Goal: Task Accomplishment & Management: Complete application form

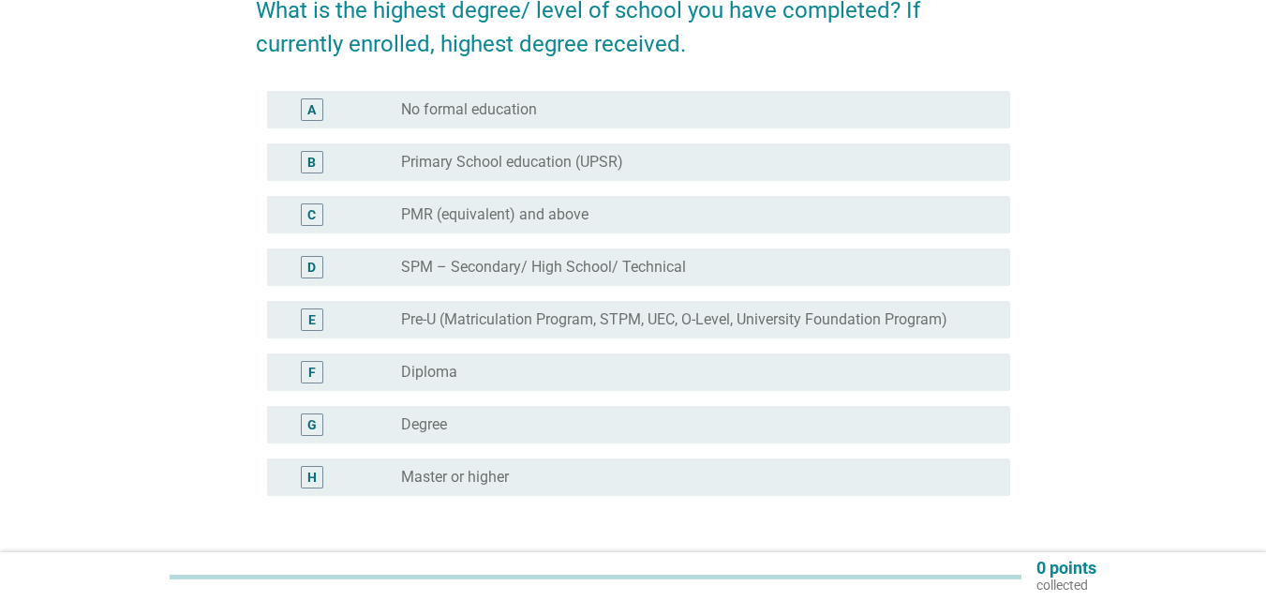
scroll to position [187, 0]
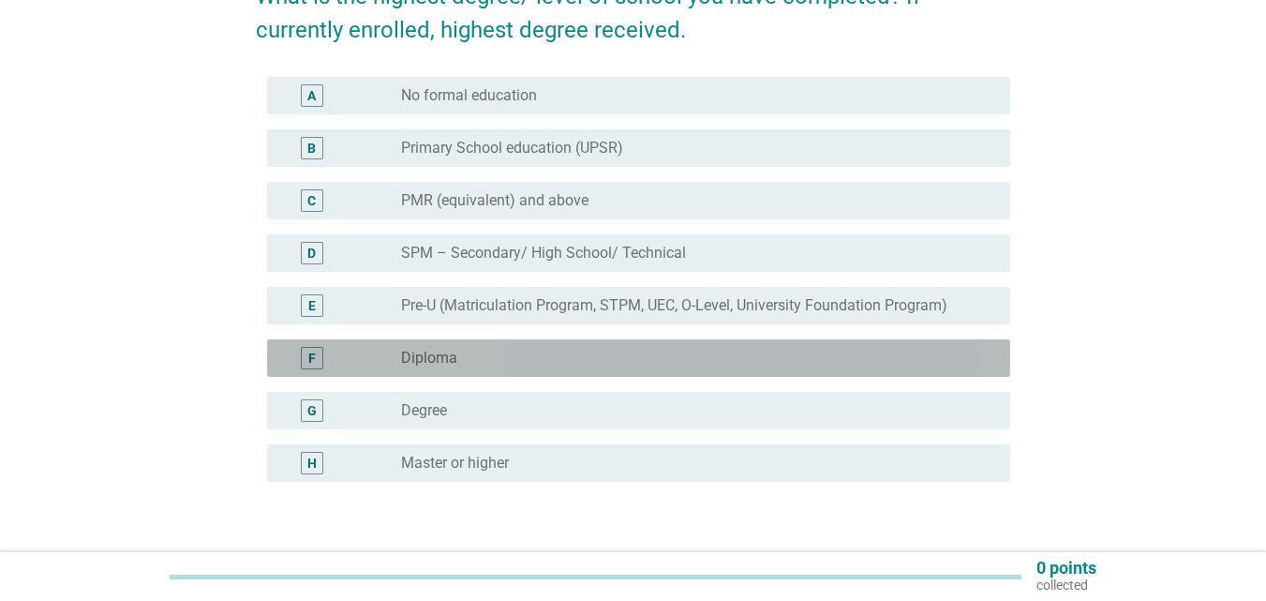
click at [679, 345] on div "F radio_button_unchecked Diploma" at bounding box center [638, 357] width 743 height 37
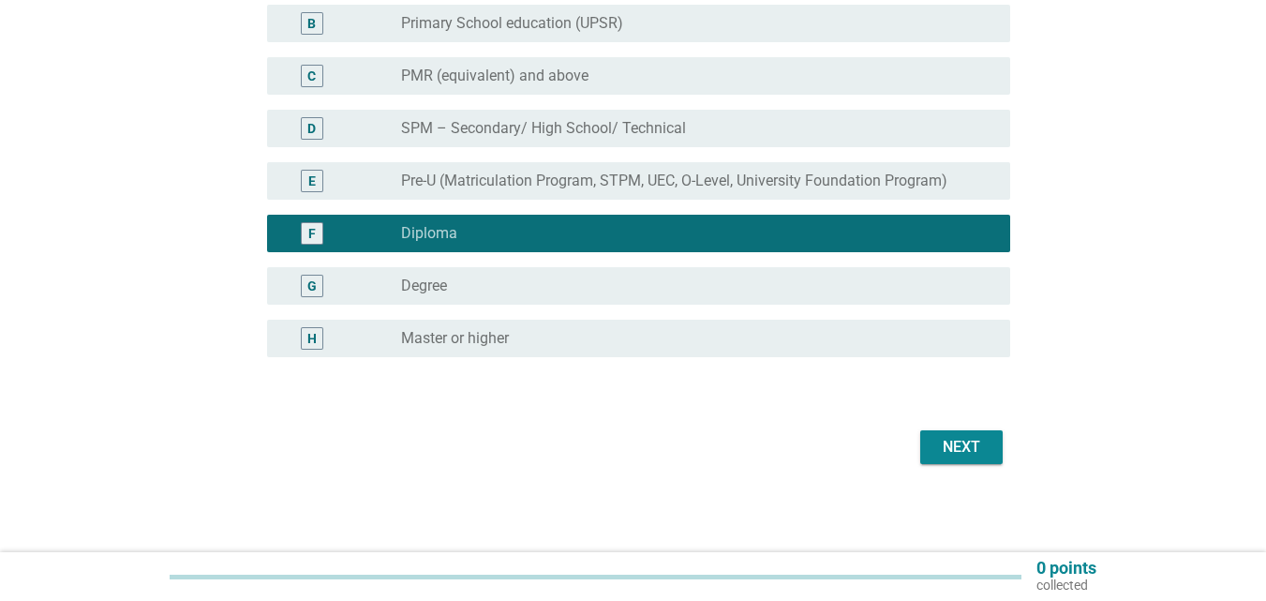
scroll to position [314, 0]
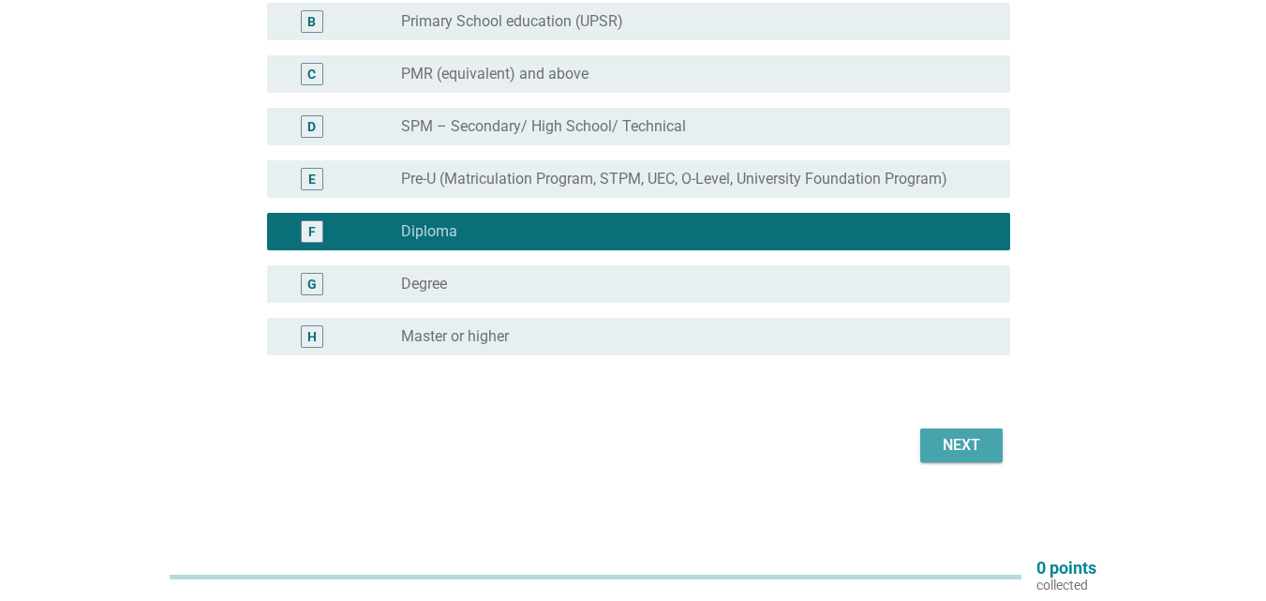
click at [946, 434] on div "Next" at bounding box center [961, 445] width 52 height 22
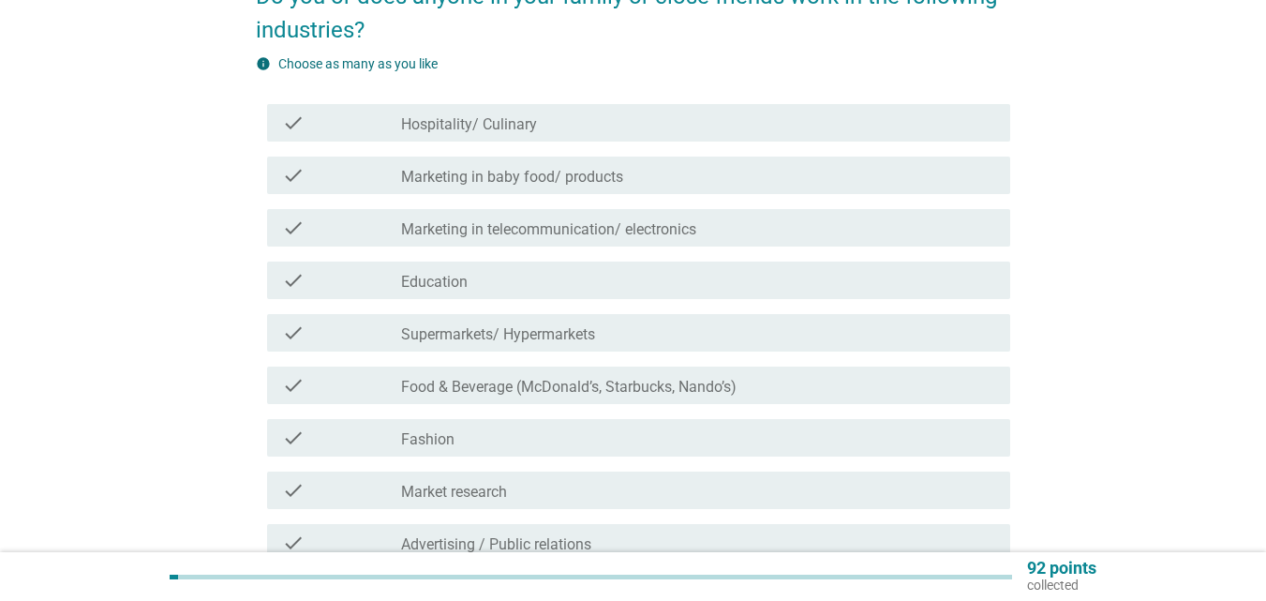
scroll to position [562, 0]
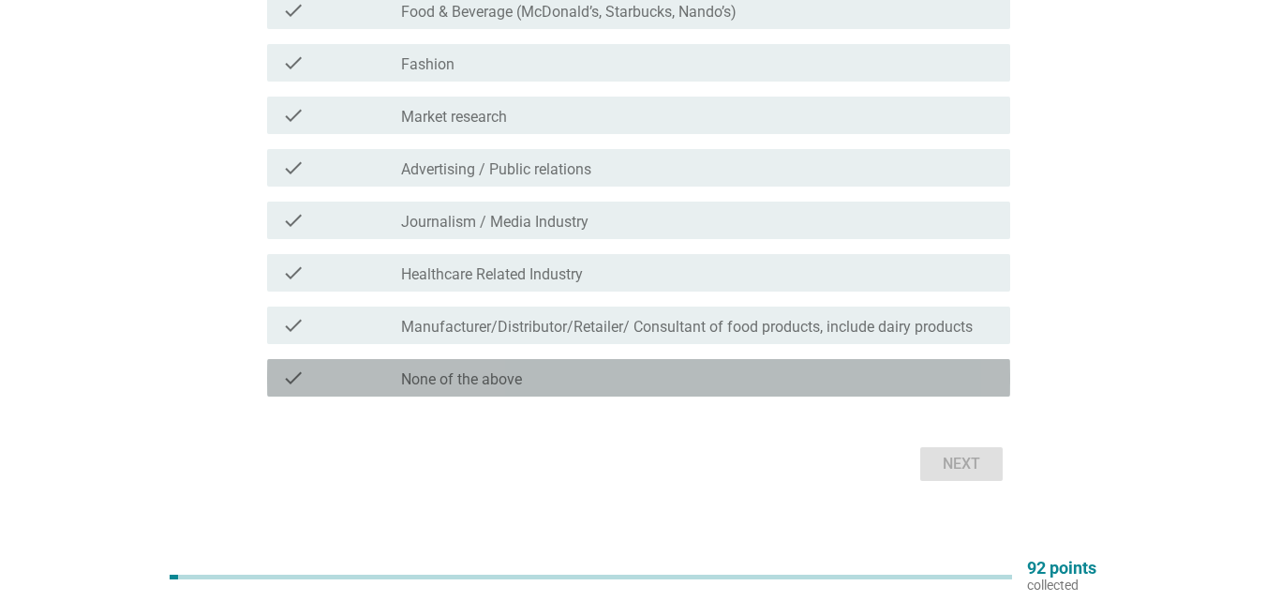
click at [498, 384] on label "None of the above" at bounding box center [461, 379] width 121 height 19
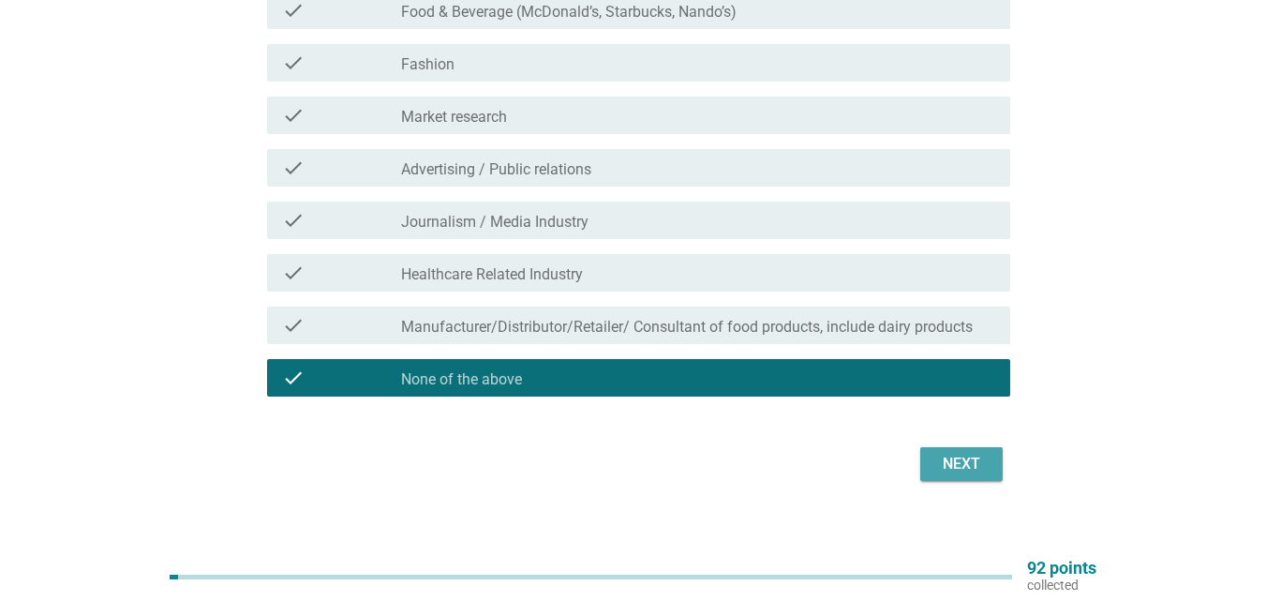
click at [981, 469] on div "Next" at bounding box center [961, 464] width 52 height 22
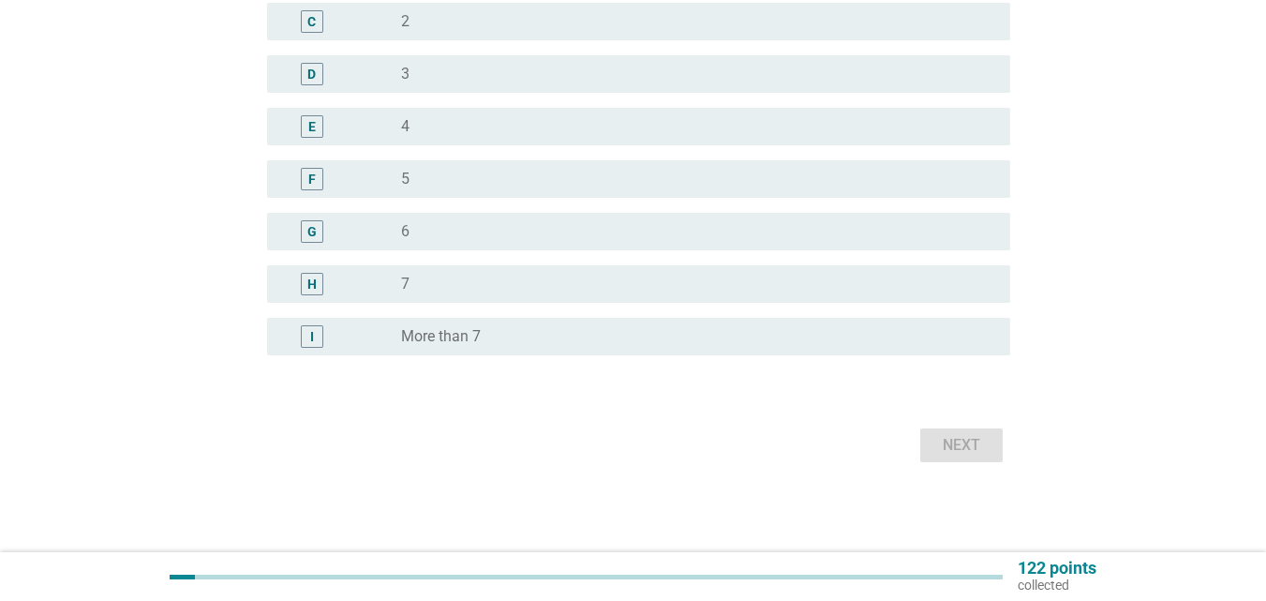
scroll to position [0, 0]
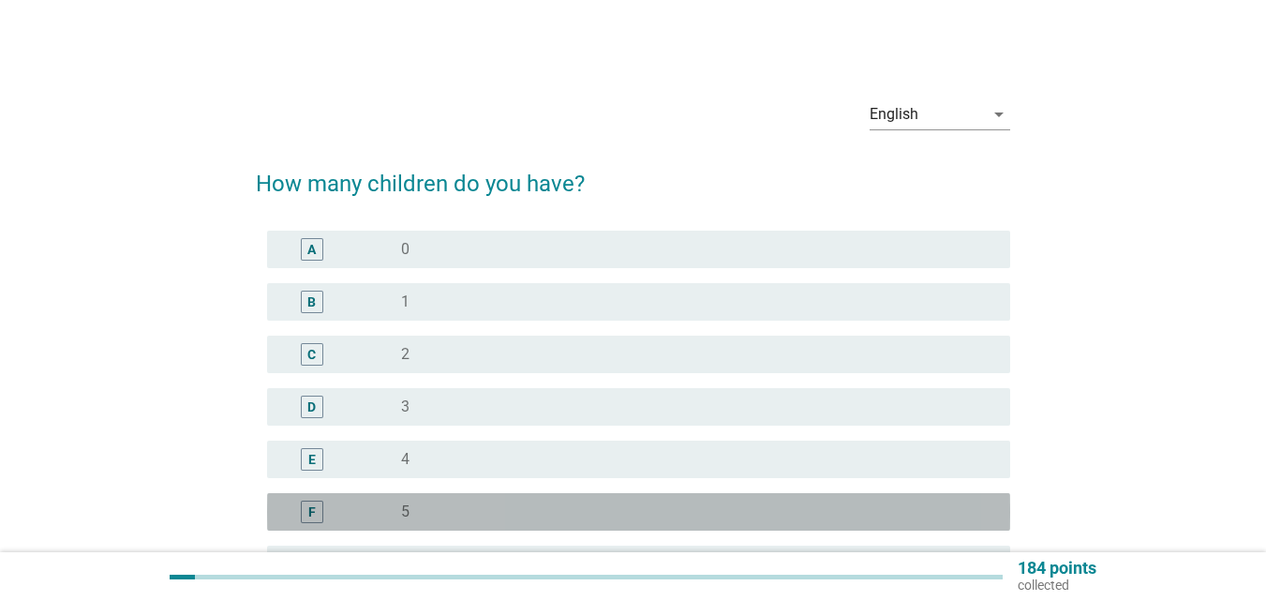
click at [520, 513] on div "radio_button_unchecked 5" at bounding box center [690, 511] width 579 height 19
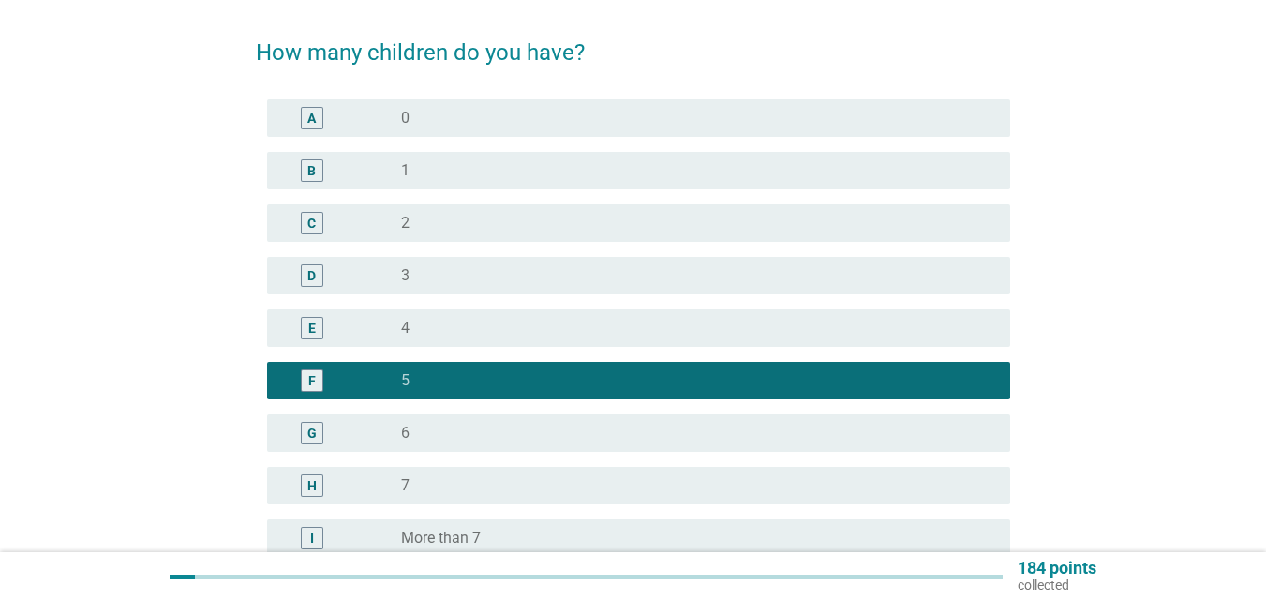
scroll to position [281, 0]
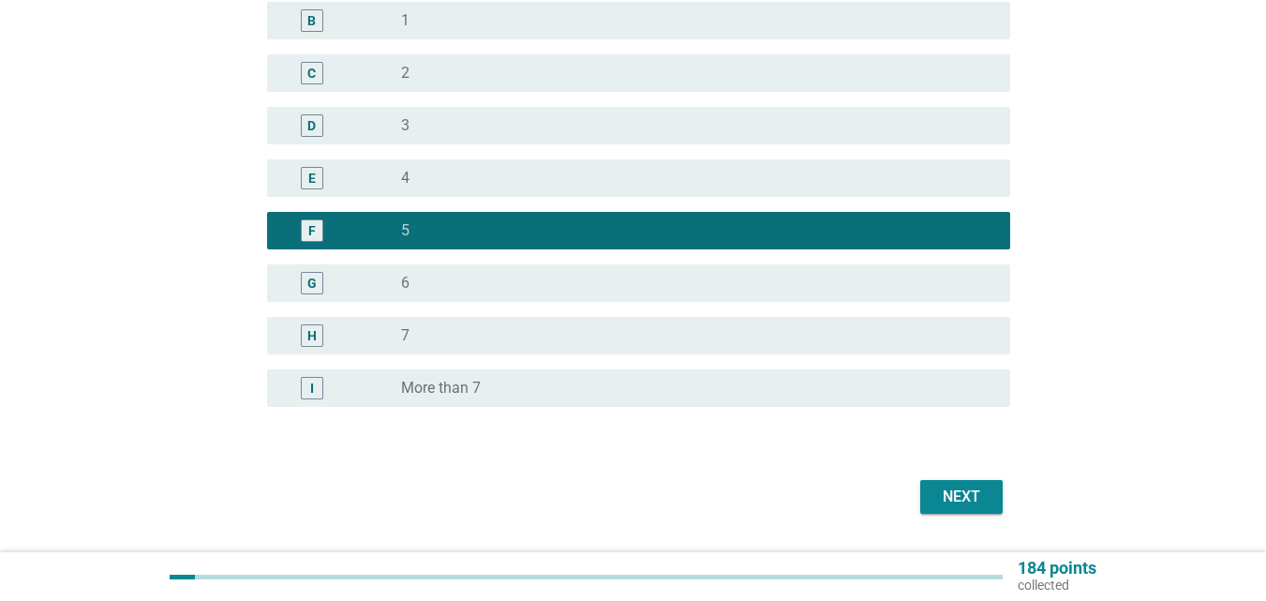
click at [954, 501] on div "Next" at bounding box center [961, 497] width 52 height 22
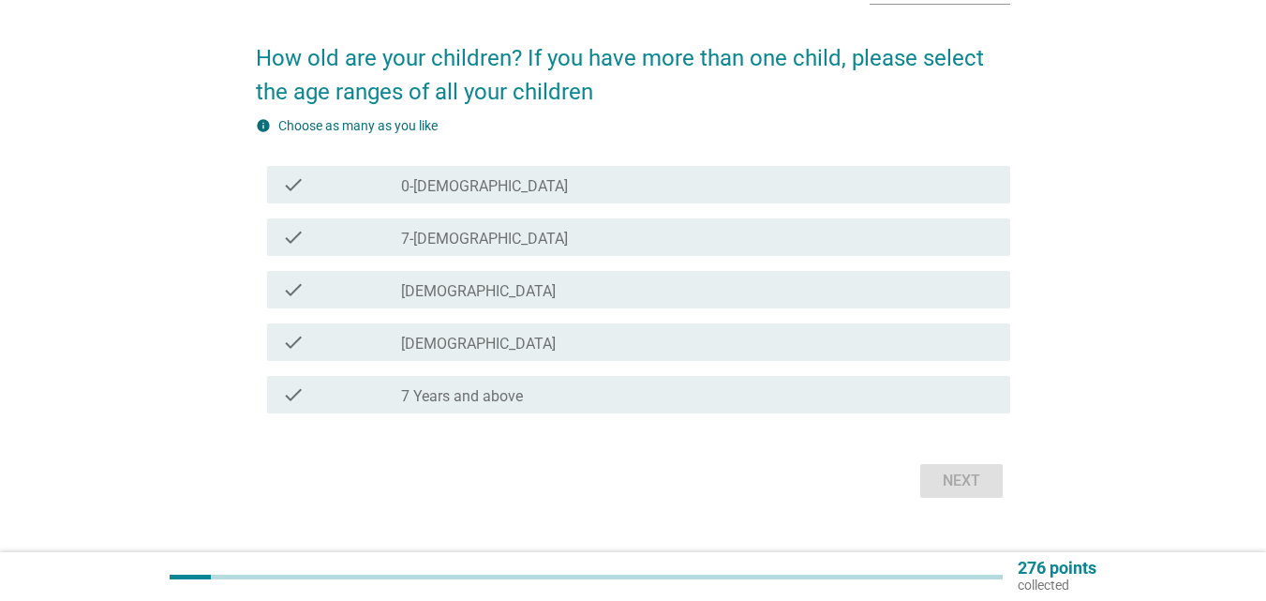
scroll to position [161, 0]
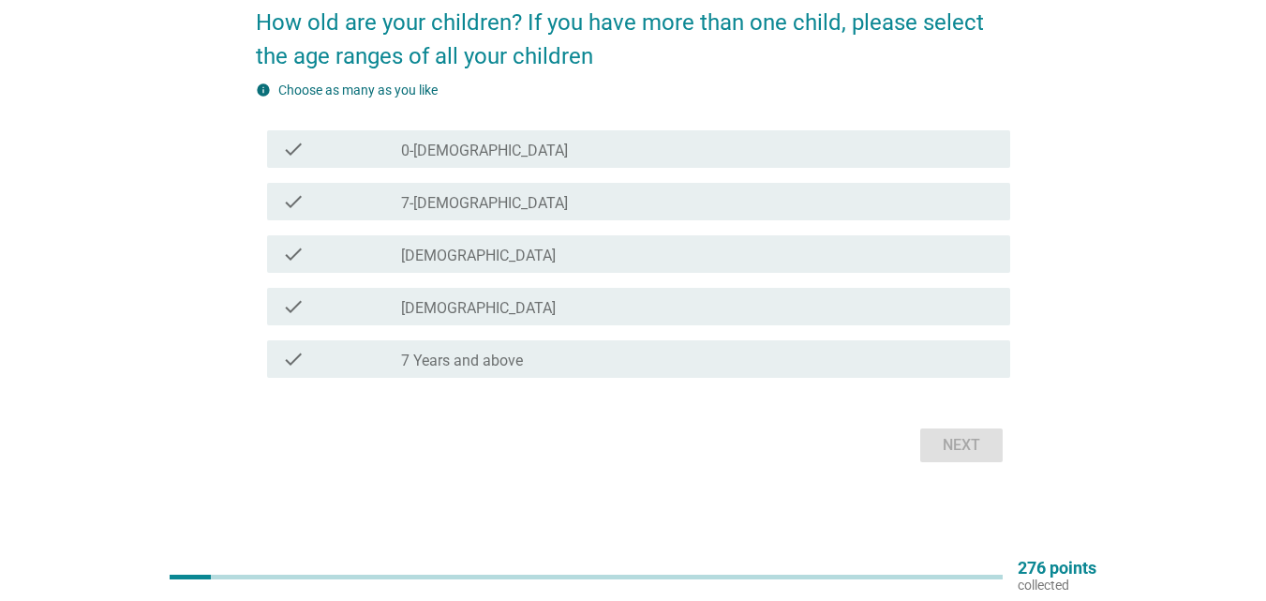
click at [395, 370] on div "check check_box_outline_blank 7 Years and above" at bounding box center [638, 358] width 743 height 37
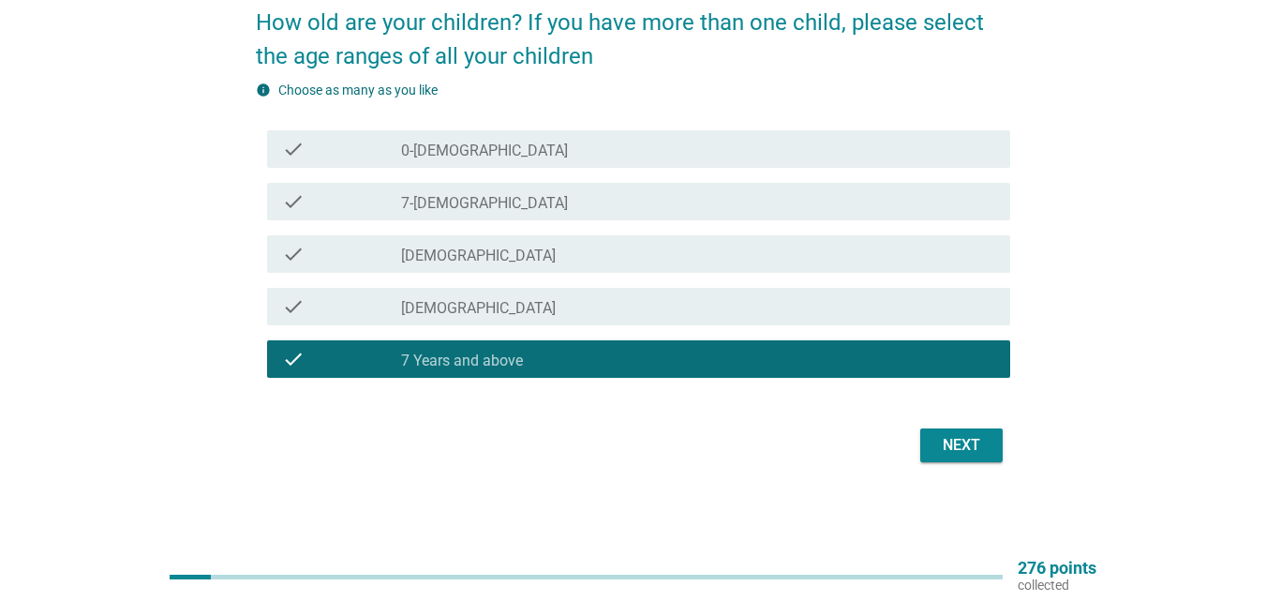
click at [961, 450] on div "Next" at bounding box center [961, 445] width 52 height 22
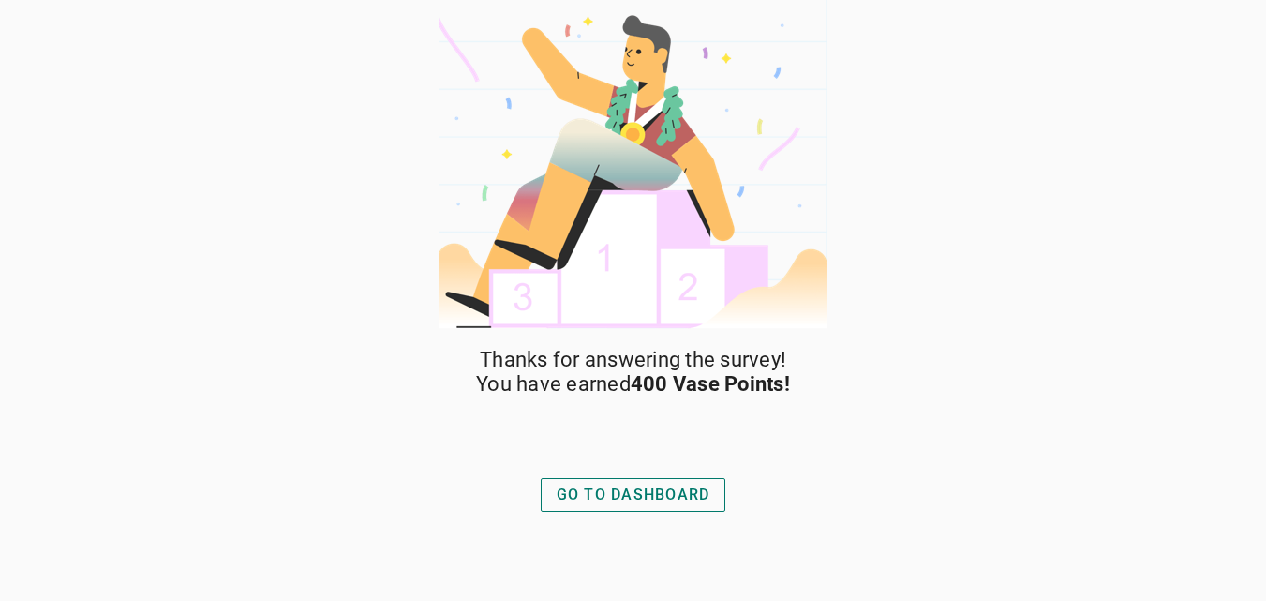
click at [690, 493] on div "GO TO DASHBOARD" at bounding box center [634, 495] width 154 height 22
